Goal: Transaction & Acquisition: Purchase product/service

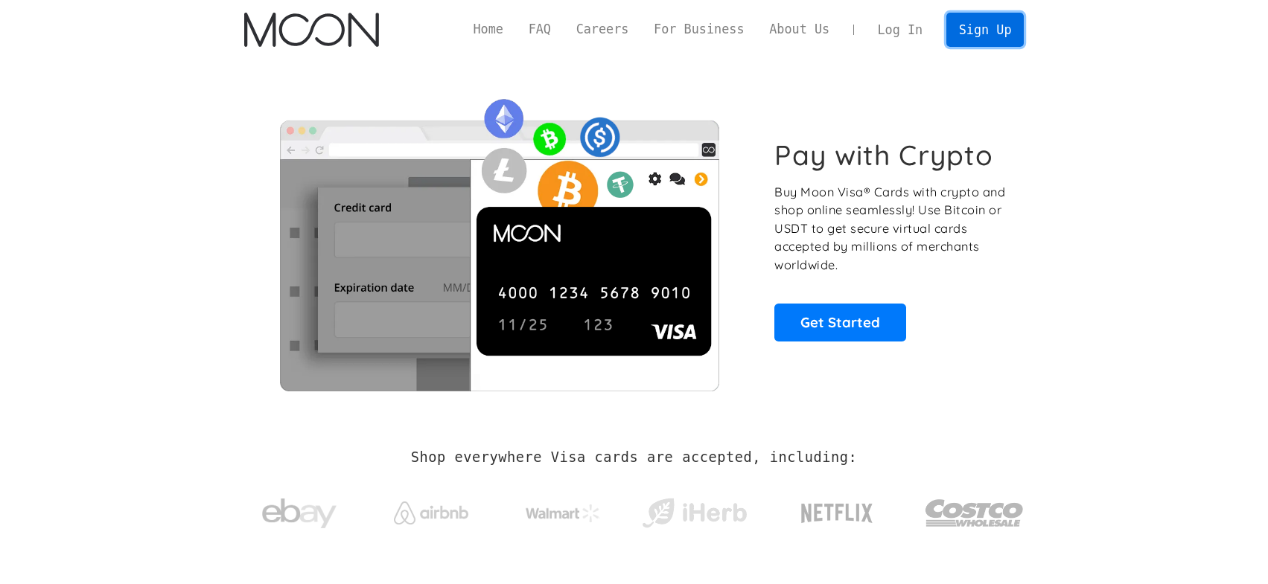
click at [984, 31] on link "Sign Up" at bounding box center [984, 29] width 77 height 33
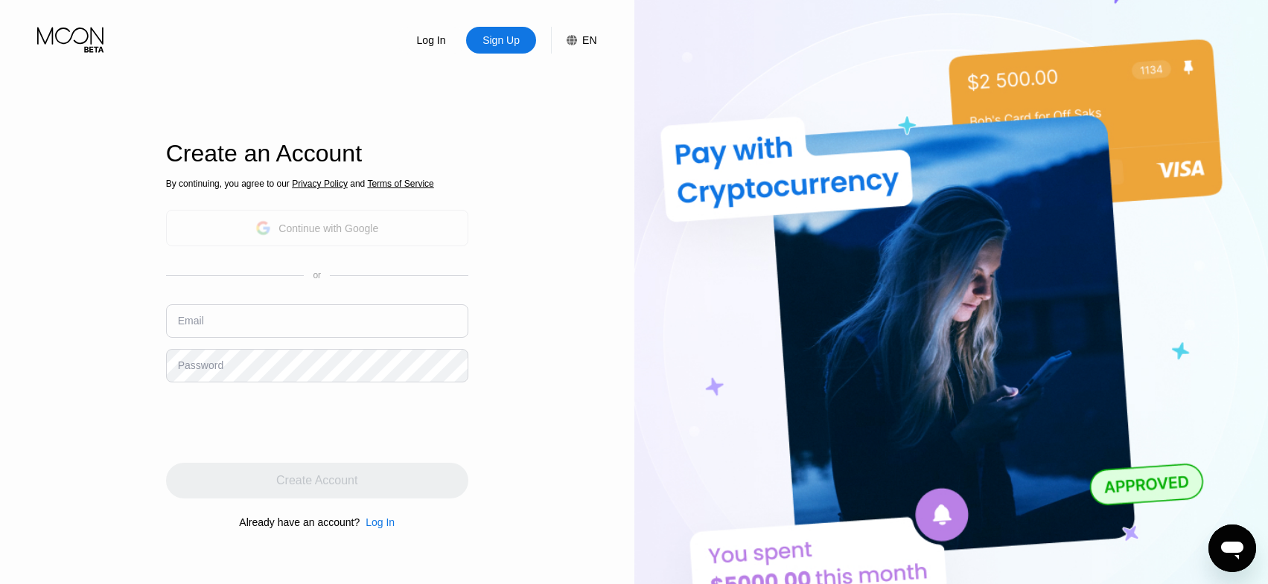
click at [380, 232] on div "Continue with Google" at bounding box center [317, 228] width 302 height 36
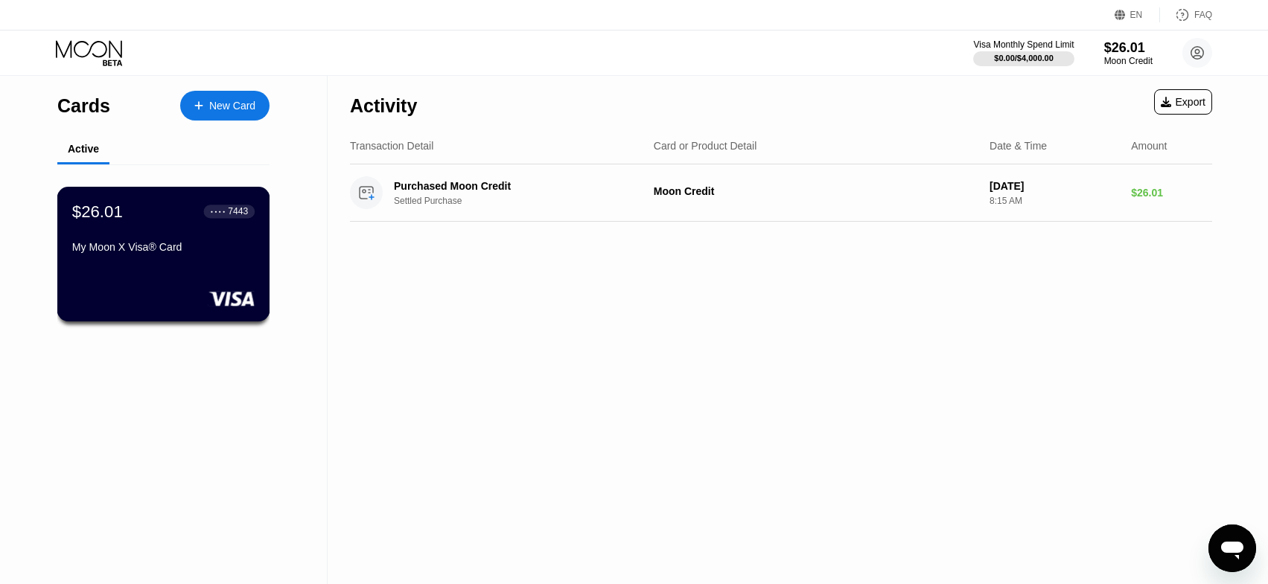
click at [191, 221] on div "$26.01 ● ● ● ● 7443" at bounding box center [163, 211] width 182 height 19
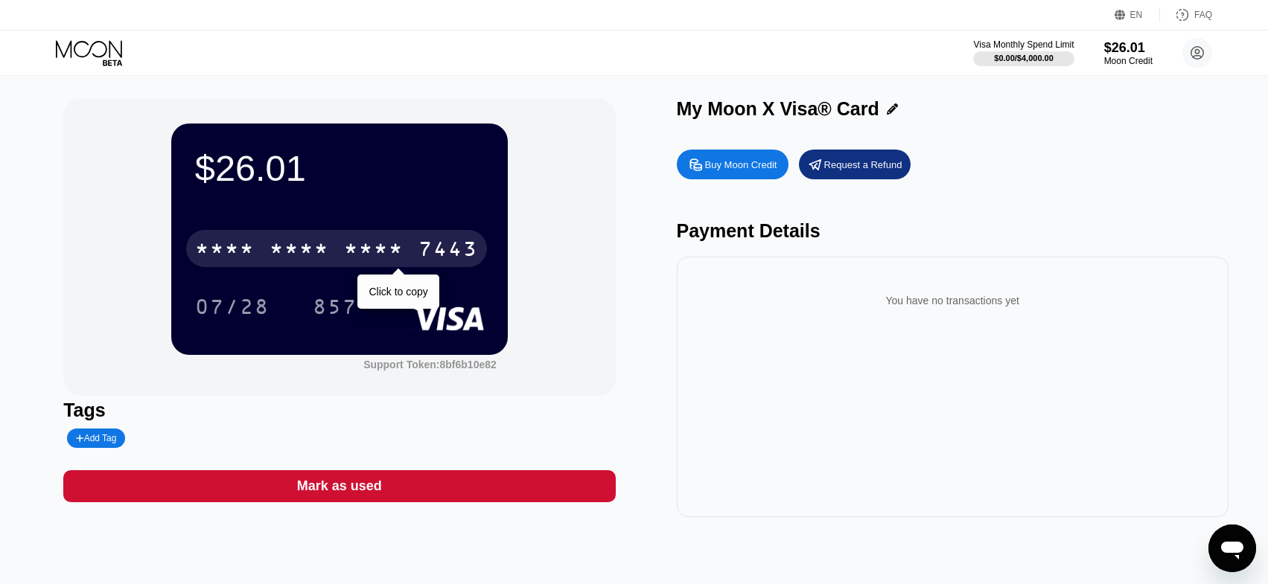
click at [305, 237] on div "* * * * * * * * * * * * 7443" at bounding box center [336, 248] width 301 height 37
click at [220, 249] on div "4513" at bounding box center [225, 251] width 60 height 24
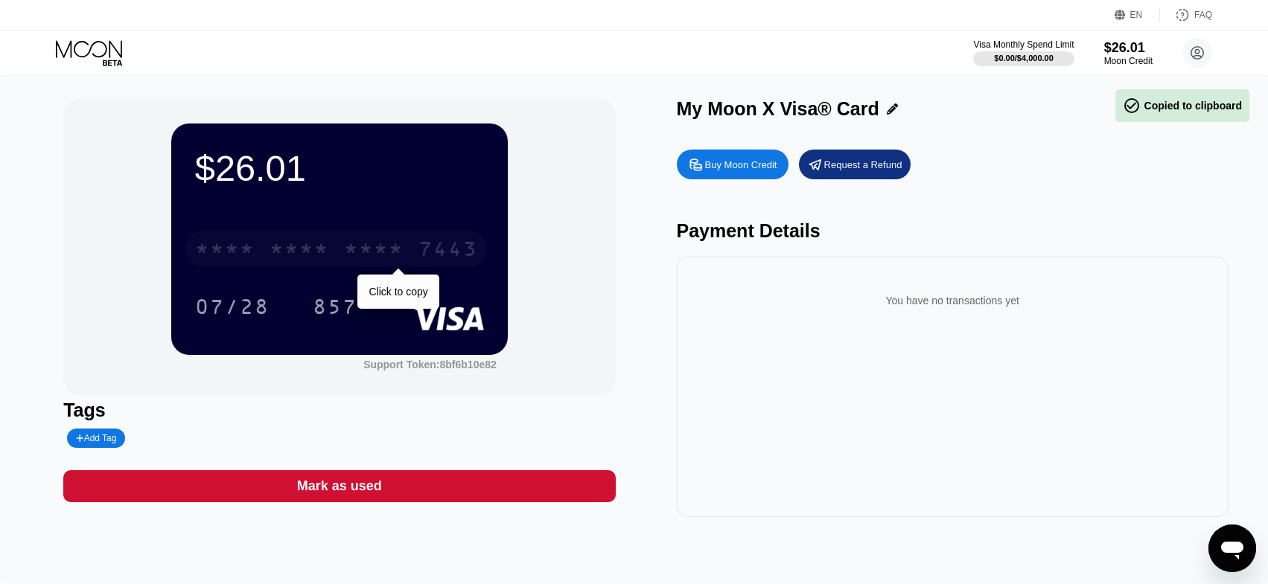
click at [220, 249] on div "* * * *" at bounding box center [225, 251] width 60 height 24
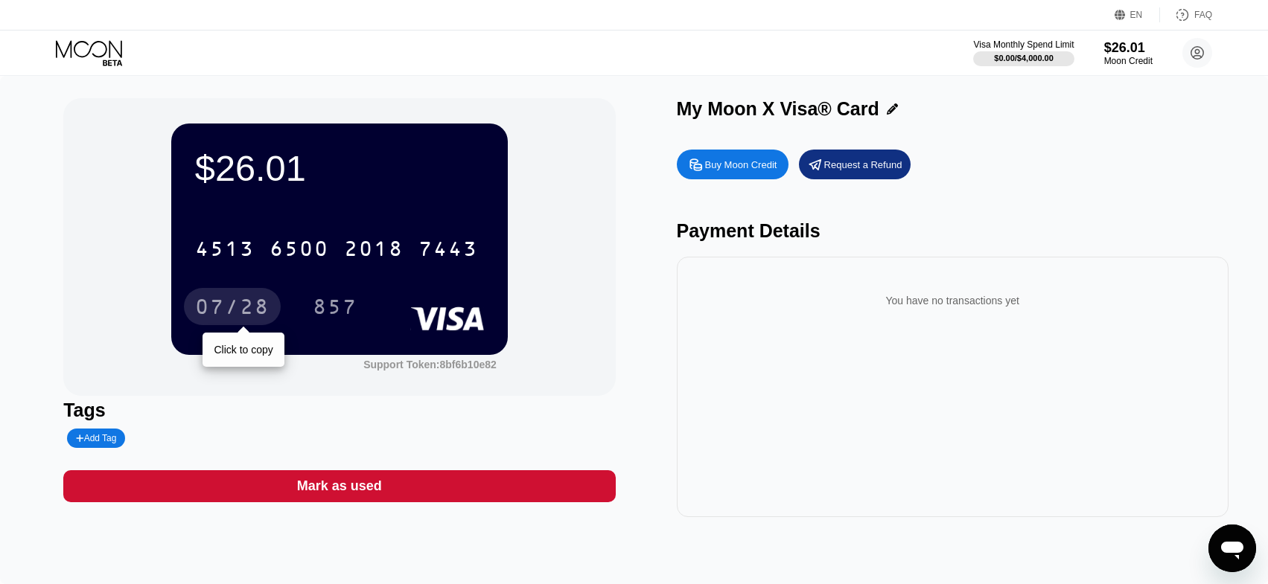
click at [249, 306] on div "07/28" at bounding box center [232, 309] width 74 height 24
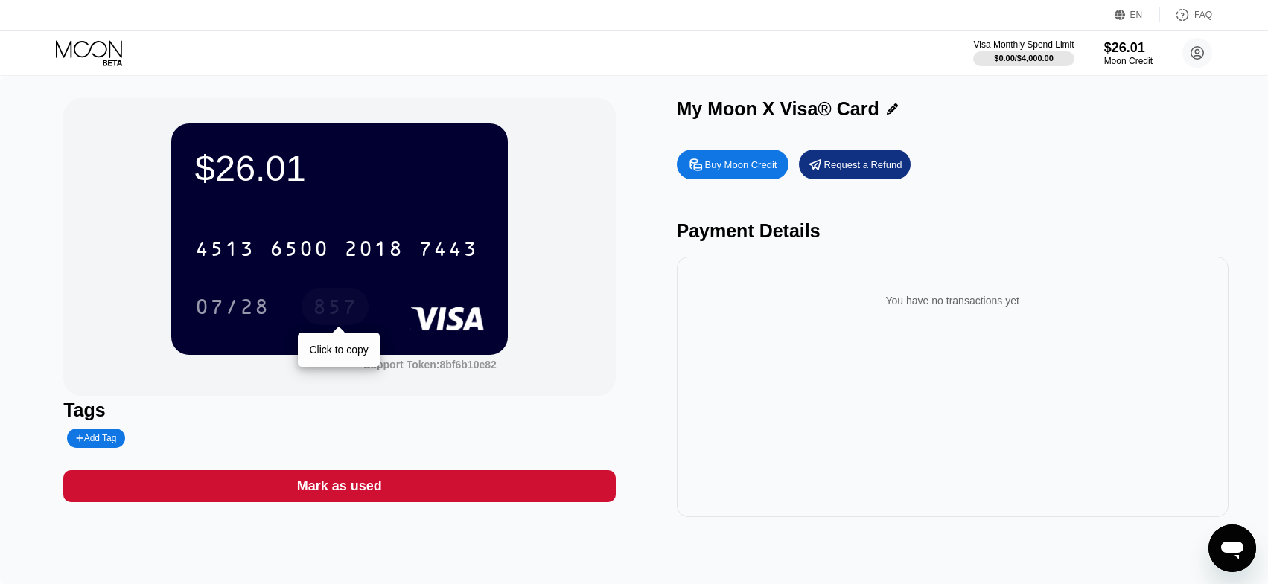
click at [340, 307] on div "857" at bounding box center [335, 309] width 45 height 24
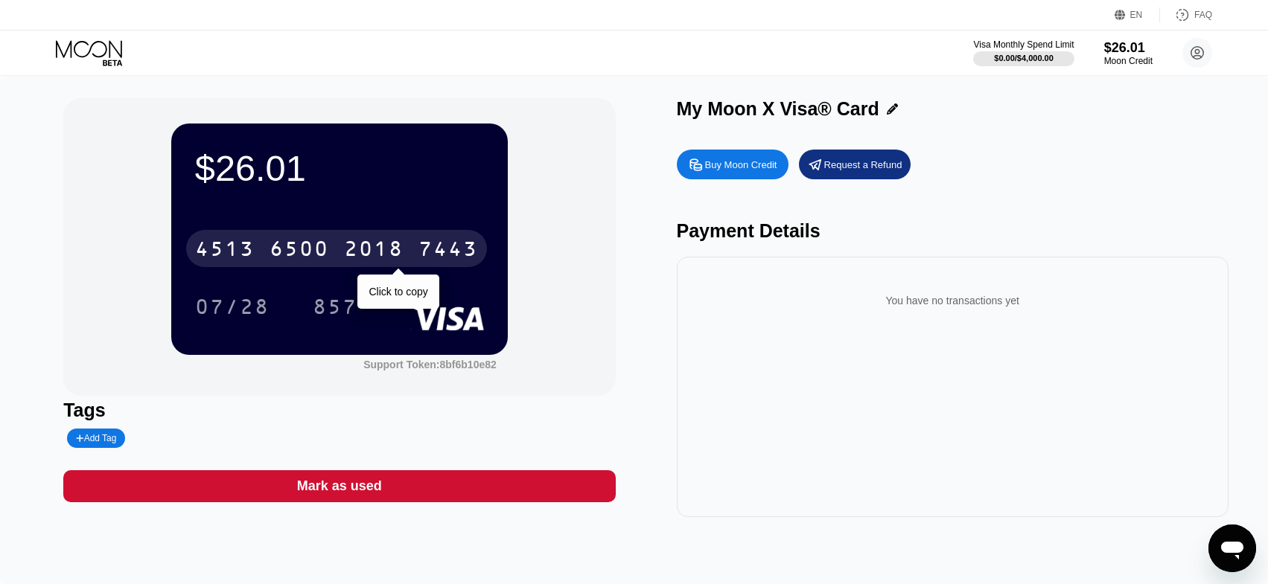
click at [310, 256] on div "6500" at bounding box center [299, 251] width 60 height 24
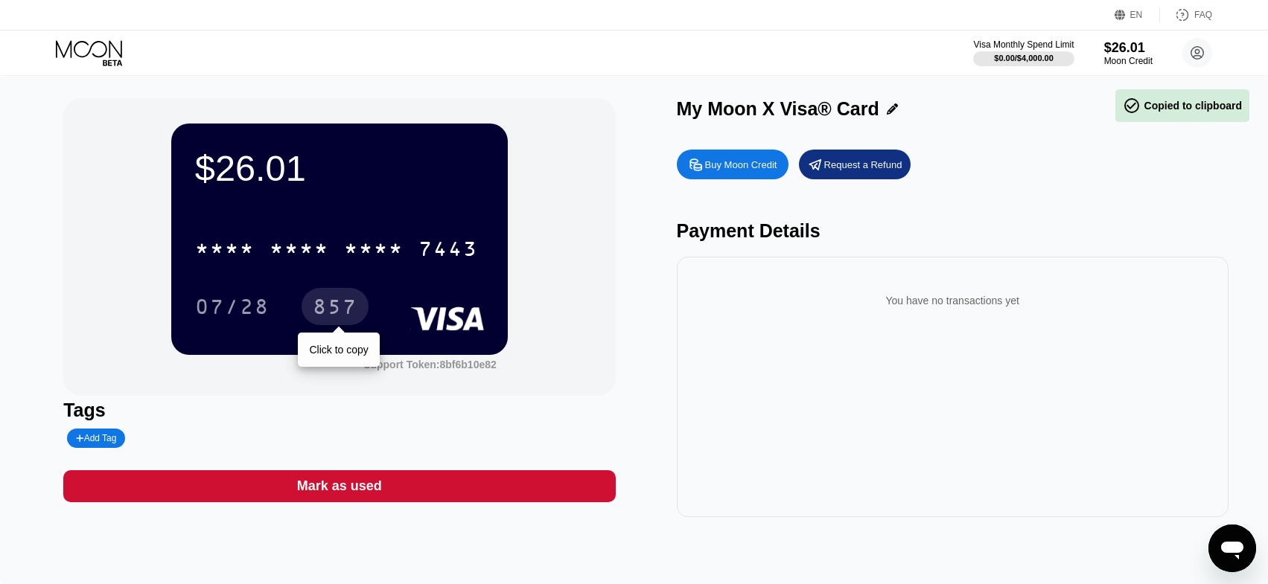
click at [313, 296] on div "857" at bounding box center [334, 306] width 67 height 37
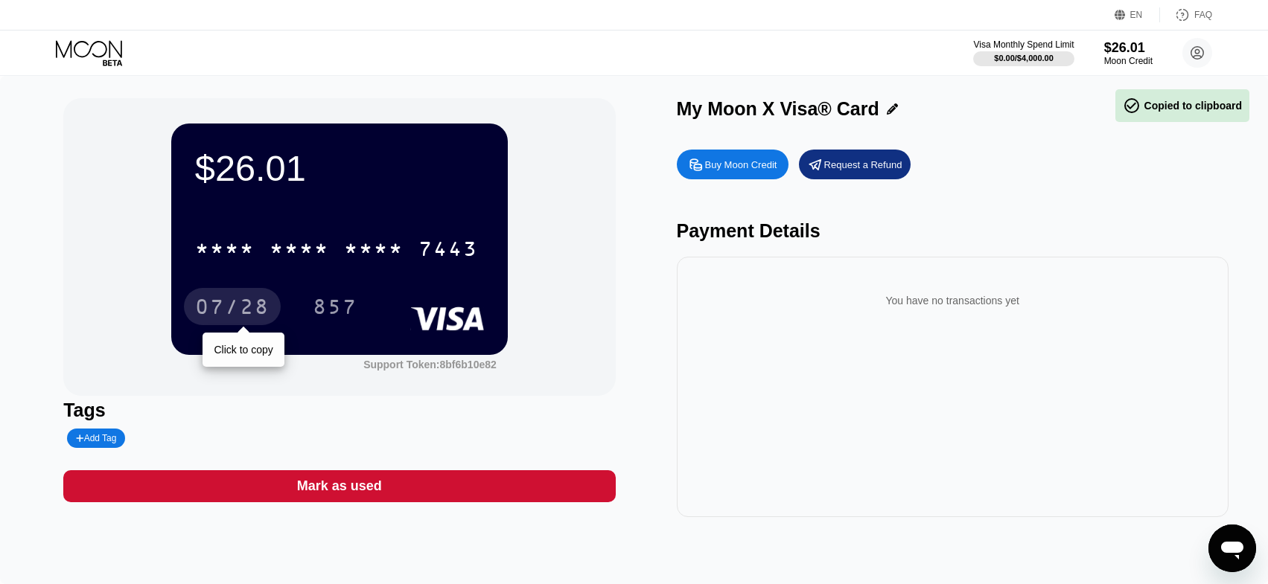
click at [238, 307] on div "07/28" at bounding box center [232, 309] width 74 height 24
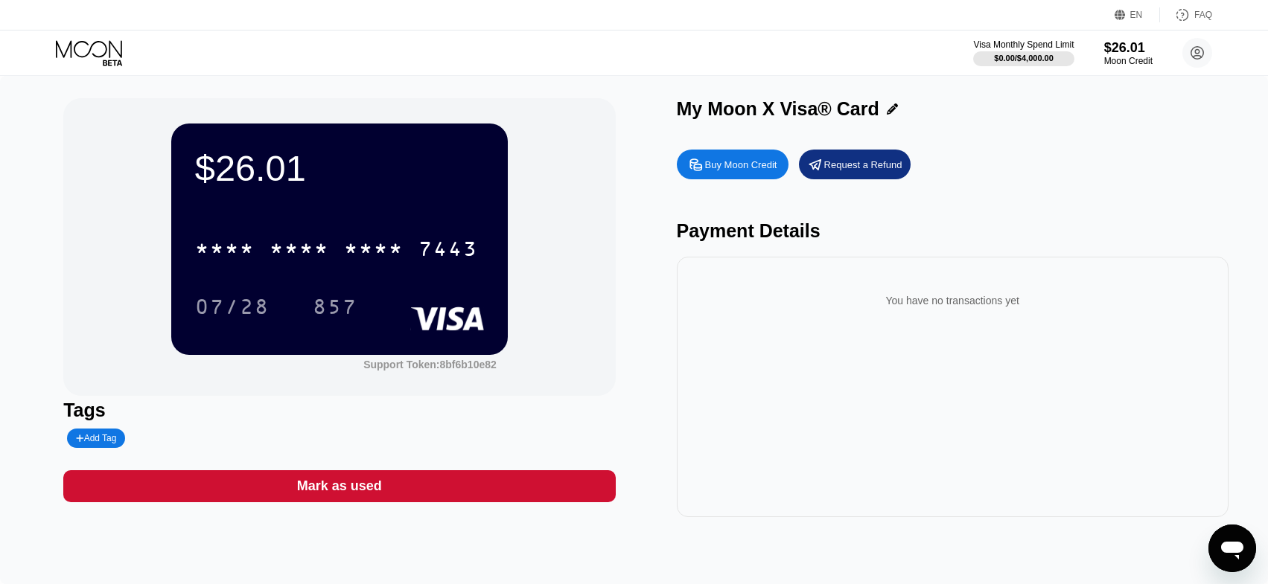
click at [756, 170] on div "Buy Moon Credit" at bounding box center [741, 165] width 72 height 13
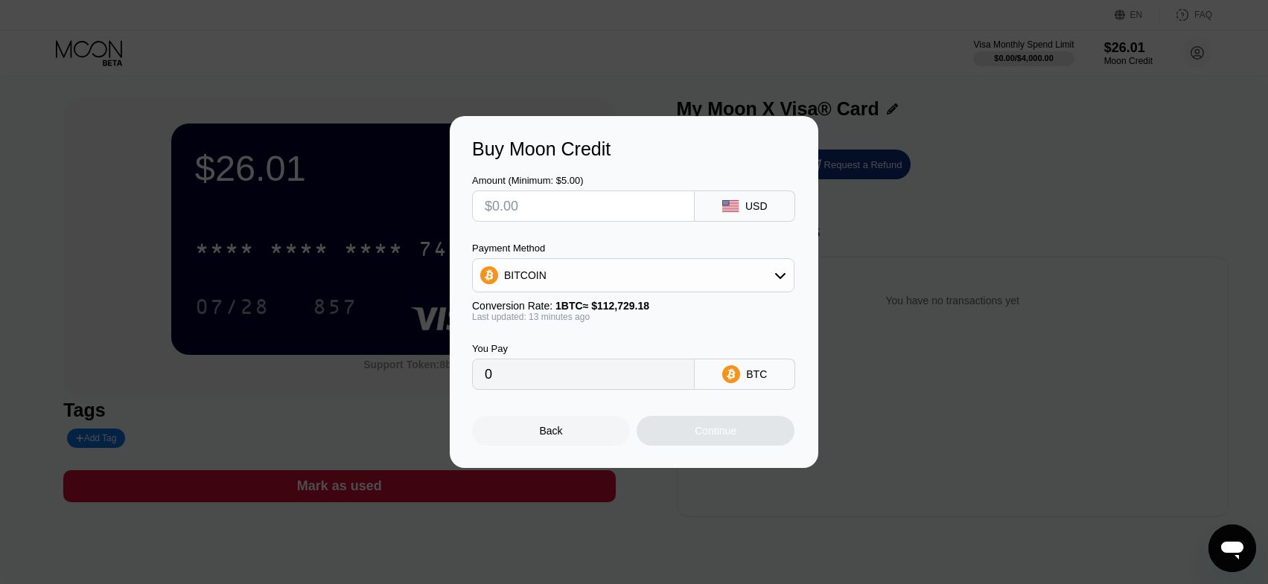
click at [564, 441] on div "Back" at bounding box center [551, 431] width 158 height 30
